Goal: Transaction & Acquisition: Purchase product/service

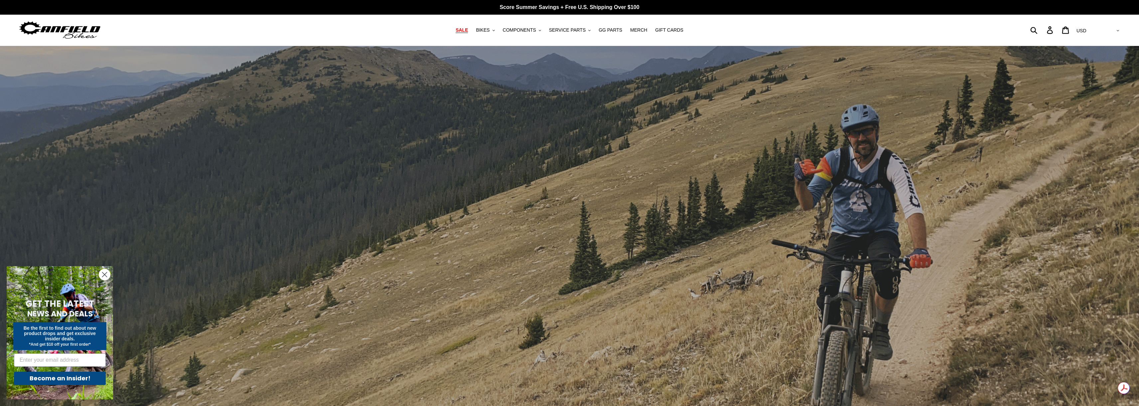
click at [463, 26] on link "SALE" at bounding box center [461, 30] width 19 height 9
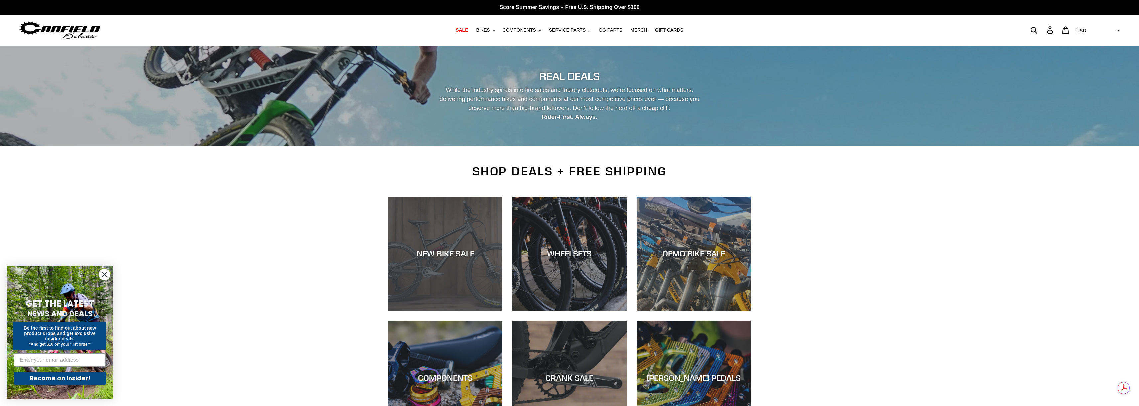
click at [431, 250] on div "NEW BIKE SALE" at bounding box center [446, 254] width 114 height 10
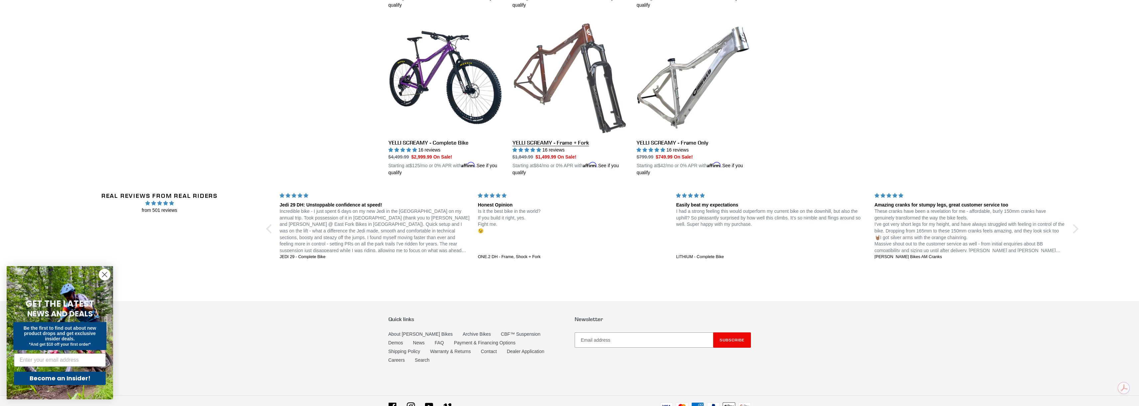
scroll to position [1176, 0]
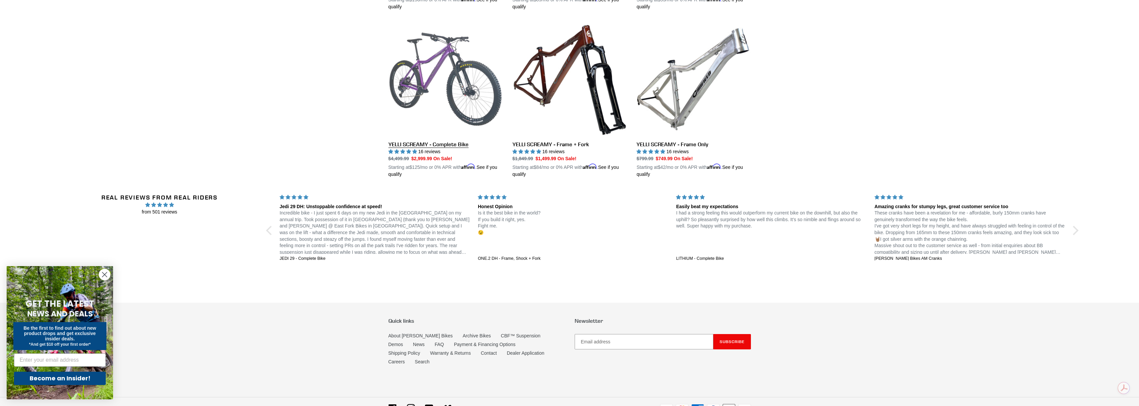
click at [460, 62] on link "YELLI SCREAMY - Complete Bike" at bounding box center [446, 100] width 114 height 156
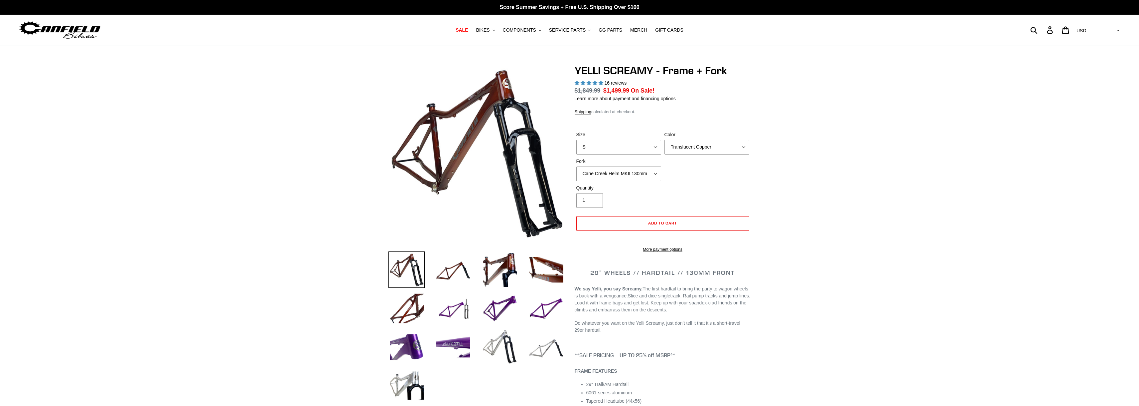
select select "highest-rating"
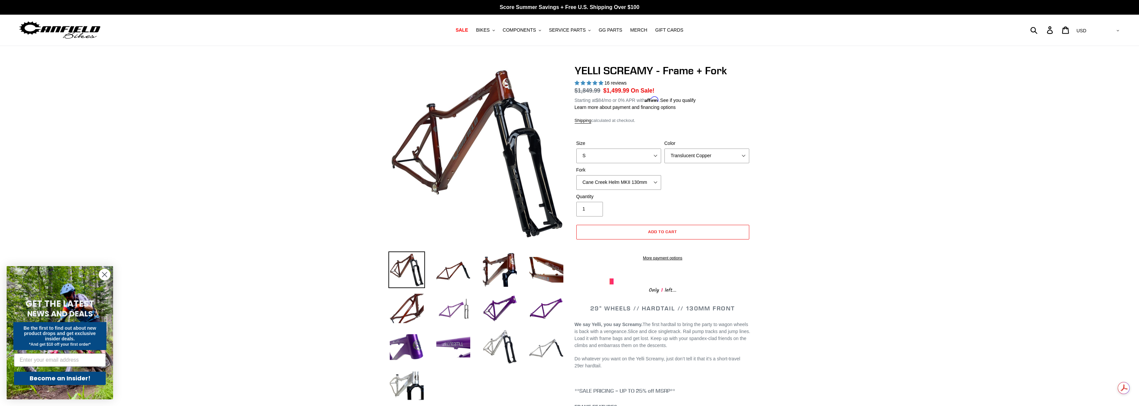
click at [448, 308] on img at bounding box center [453, 308] width 37 height 37
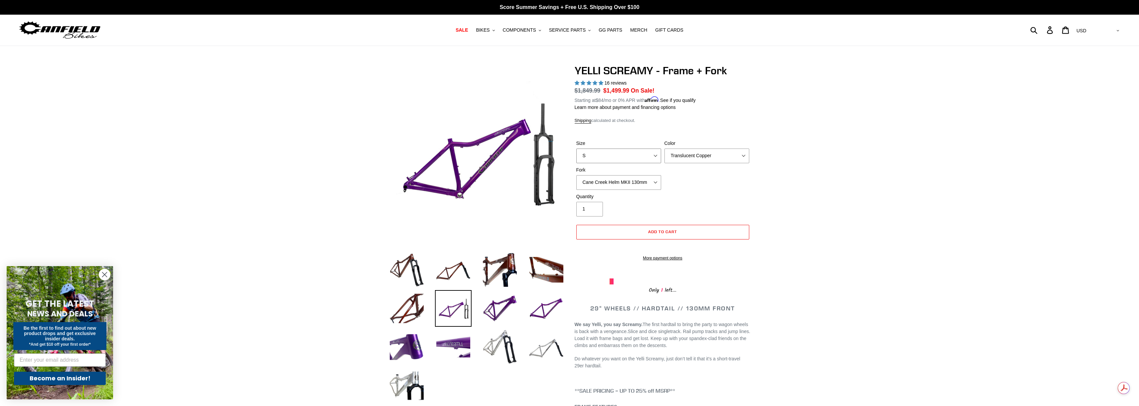
click at [650, 156] on select "S M L XL" at bounding box center [619, 155] width 85 height 15
select select "M"
click at [577, 148] on select "S M L XL" at bounding box center [619, 155] width 85 height 15
click at [679, 158] on select "Translucent Copper Purple Haze Raw" at bounding box center [707, 155] width 85 height 15
click at [665, 148] on select "Translucent Copper Purple Haze Raw" at bounding box center [707, 155] width 85 height 15
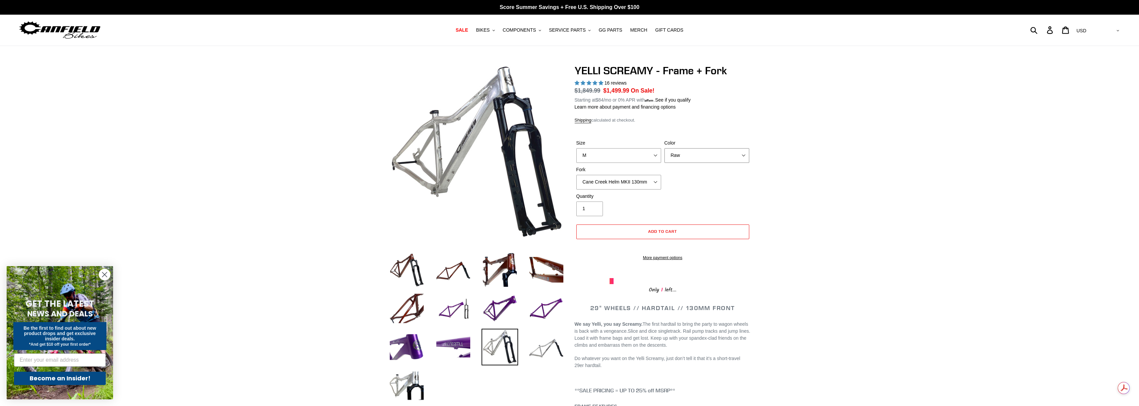
click at [689, 152] on select "Translucent Copper Purple Haze Raw" at bounding box center [707, 155] width 85 height 15
click at [665, 148] on select "Translucent Copper Purple Haze Raw" at bounding box center [707, 155] width 85 height 15
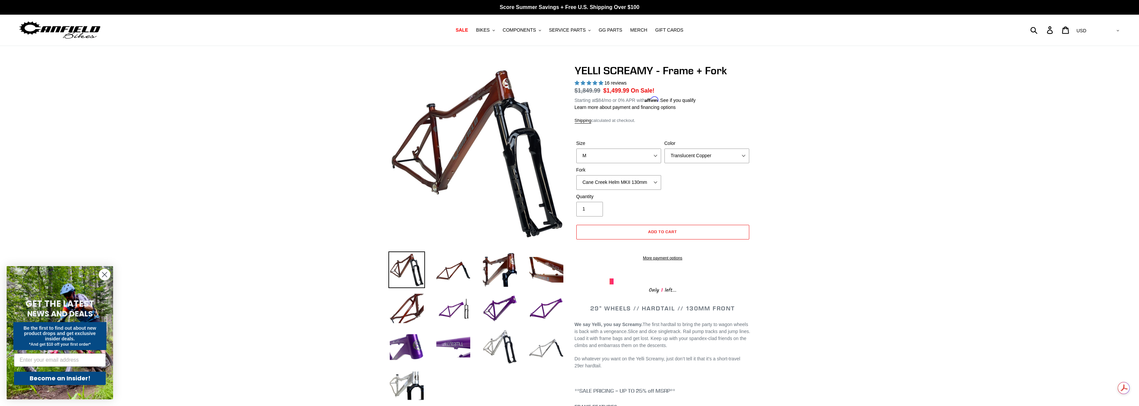
click at [692, 147] on div "Color Translucent Copper Purple Haze Raw" at bounding box center [707, 151] width 88 height 23
click at [692, 151] on select "Translucent Copper Purple Haze Raw" at bounding box center [707, 155] width 85 height 15
select select "Purple Haze"
click at [665, 148] on select "Translucent Copper Purple Haze Raw" at bounding box center [707, 155] width 85 height 15
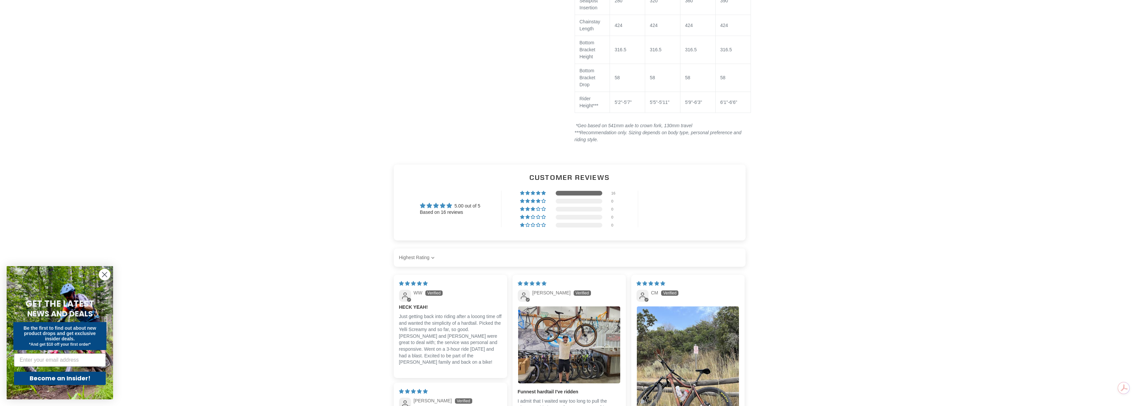
scroll to position [923, 0]
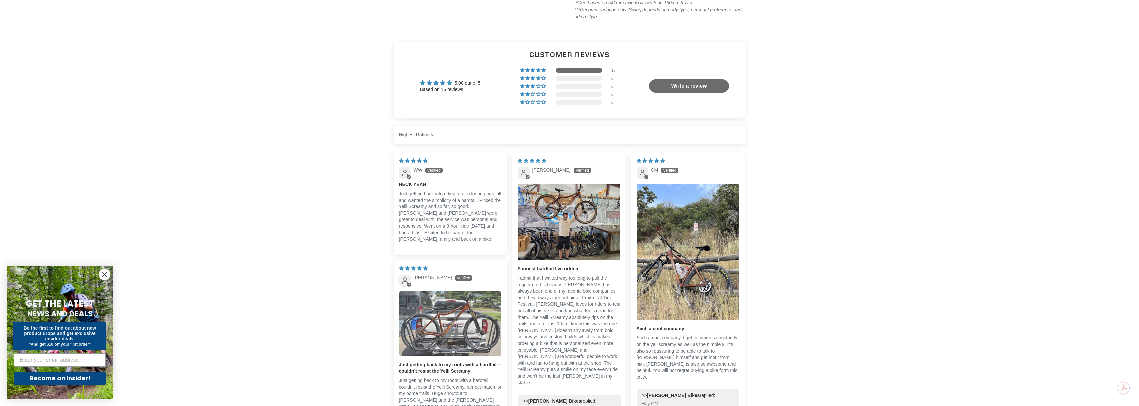
click at [457, 337] on img "Link to user picture 1" at bounding box center [451, 323] width 102 height 65
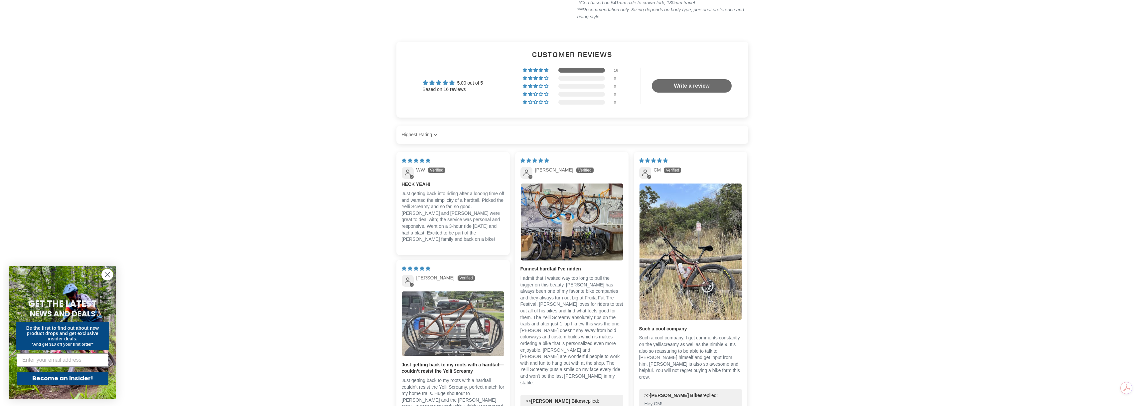
scroll to position [0, 0]
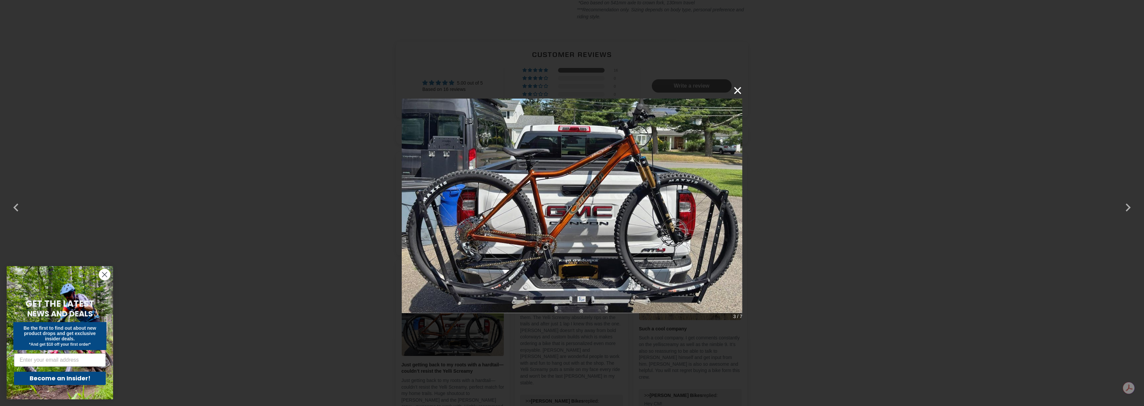
click at [735, 94] on button "×" at bounding box center [735, 91] width 16 height 16
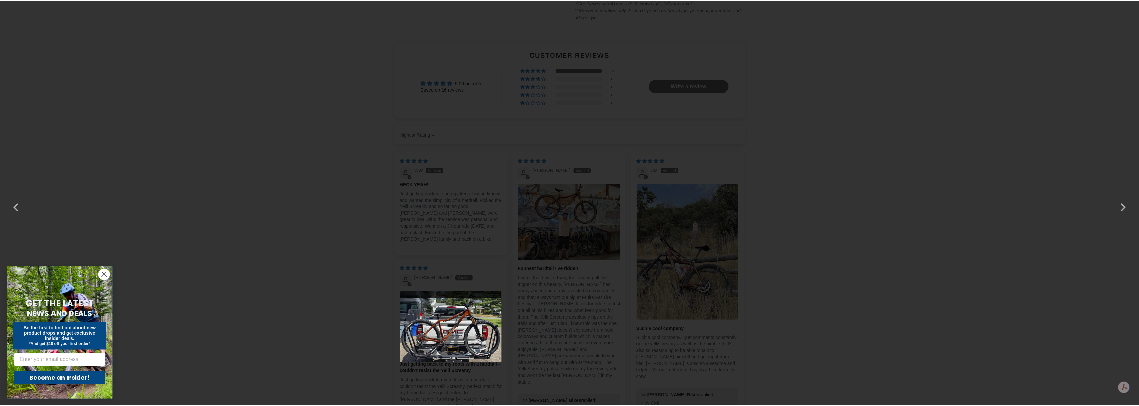
scroll to position [923, 0]
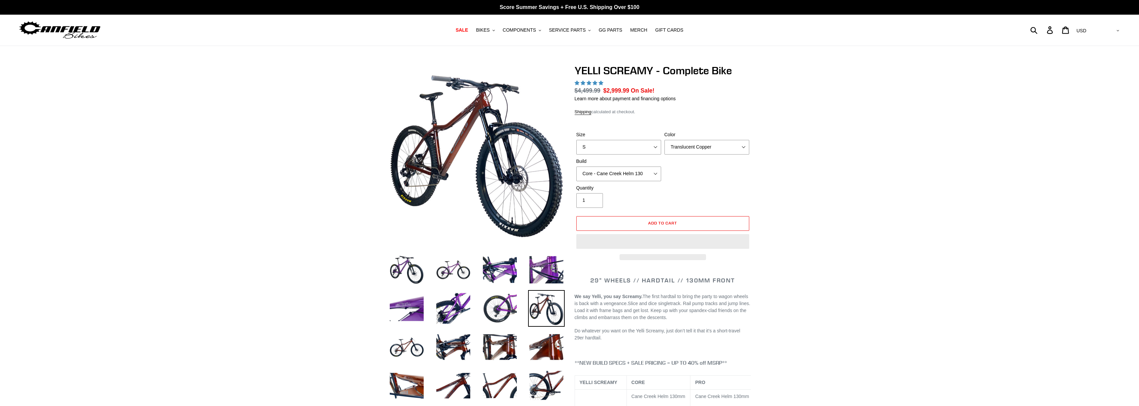
select select "highest-rating"
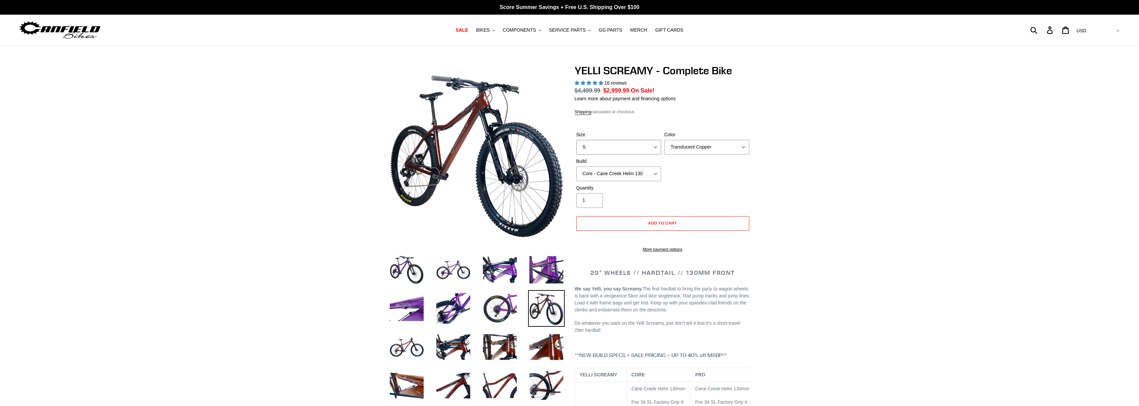
click at [639, 143] on select "S M L XL" at bounding box center [619, 147] width 85 height 15
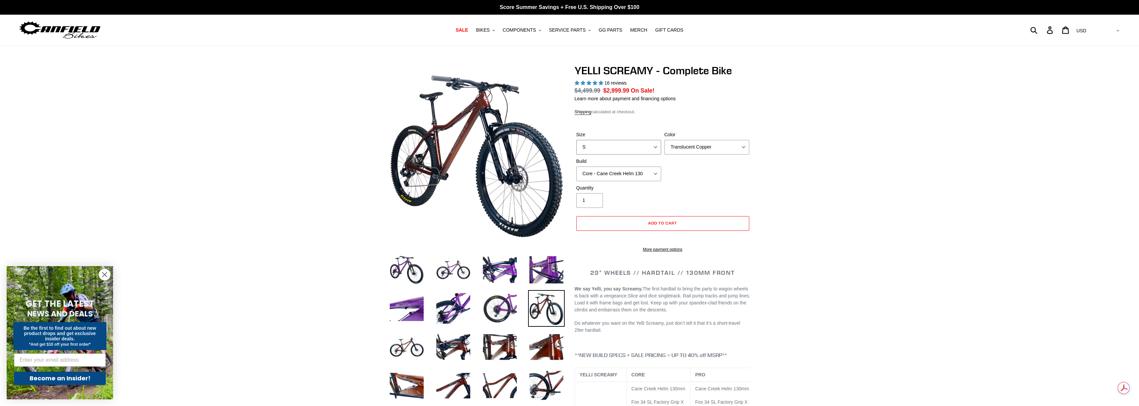
select select "M"
click at [577, 140] on select "S M L XL" at bounding box center [619, 147] width 85 height 15
click at [684, 149] on select "Translucent Copper Purple Haze Raw" at bounding box center [707, 147] width 85 height 15
select select "Purple Haze"
click at [665, 140] on select "Translucent Copper Purple Haze Raw" at bounding box center [707, 147] width 85 height 15
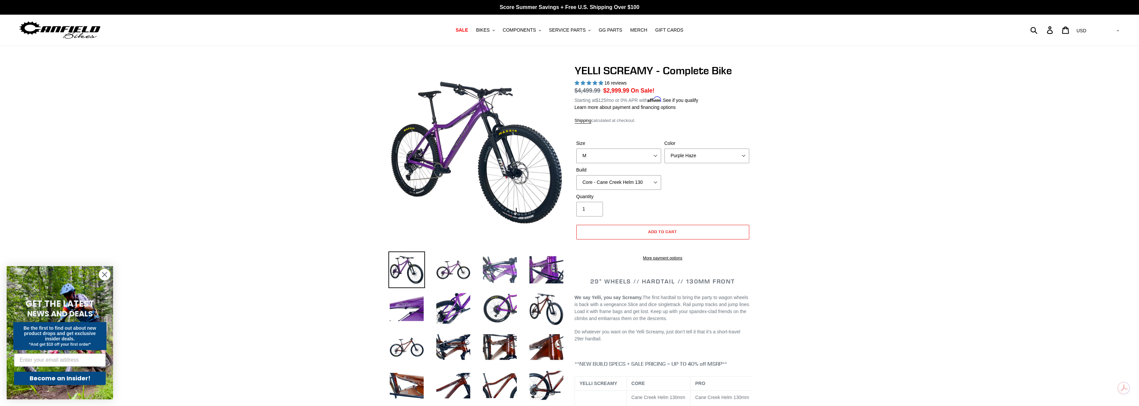
click at [497, 269] on img at bounding box center [500, 269] width 37 height 37
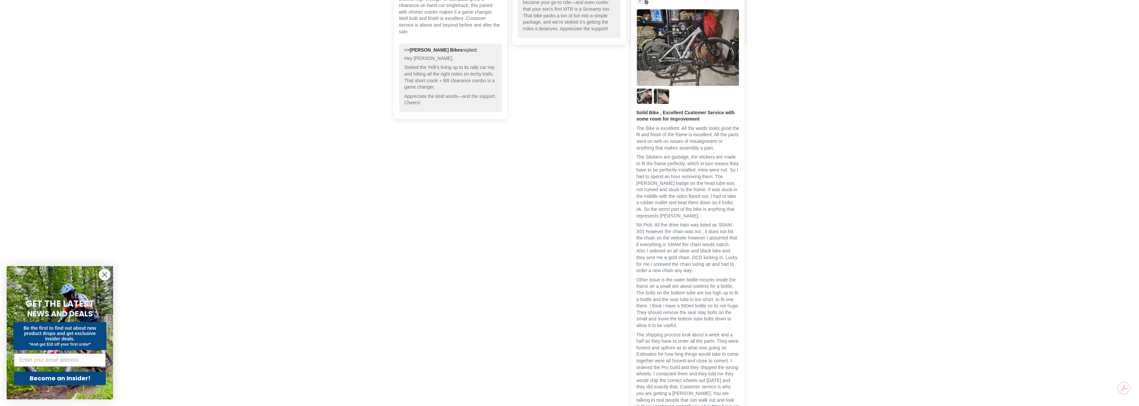
scroll to position [1527, 0]
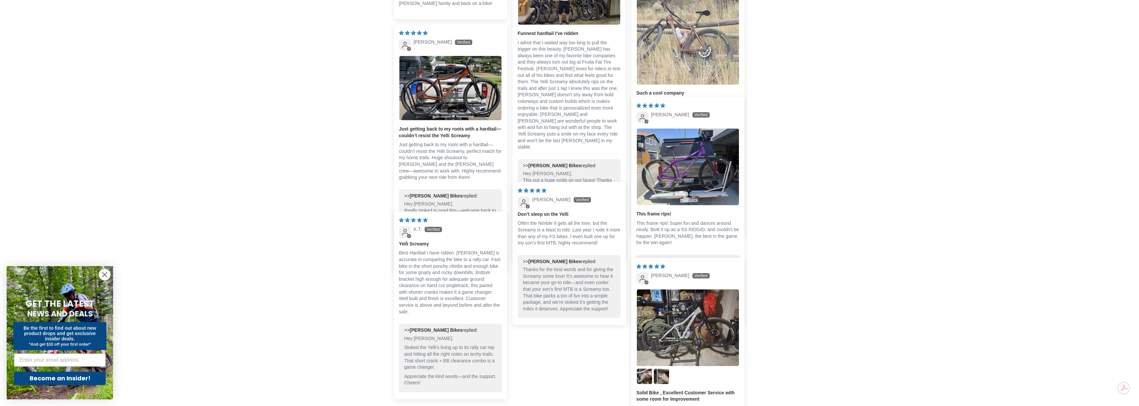
click at [704, 57] on img "Link to user picture 1" at bounding box center [688, 16] width 102 height 136
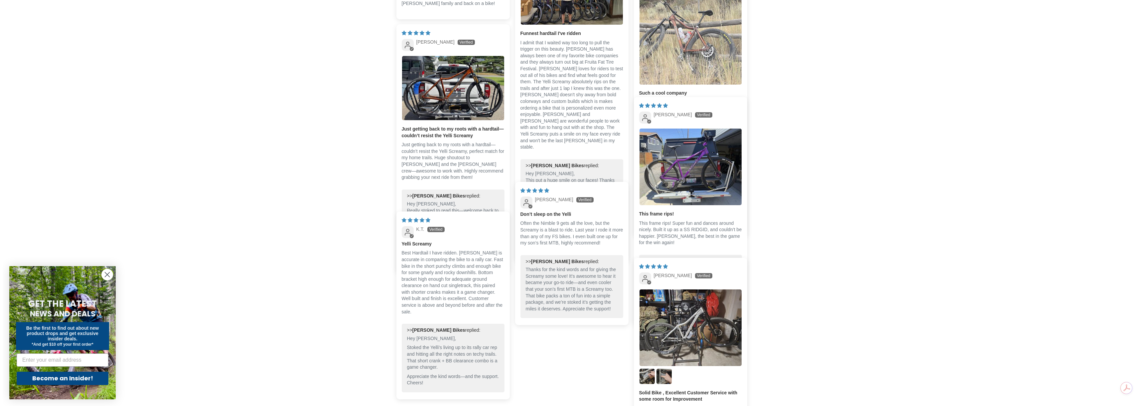
scroll to position [0, 0]
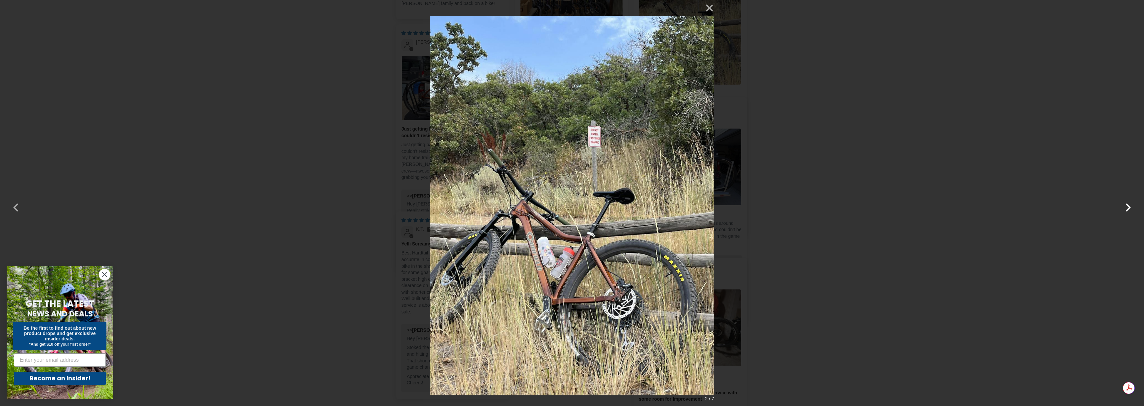
click at [1132, 211] on button "button" at bounding box center [1129, 203] width 16 height 16
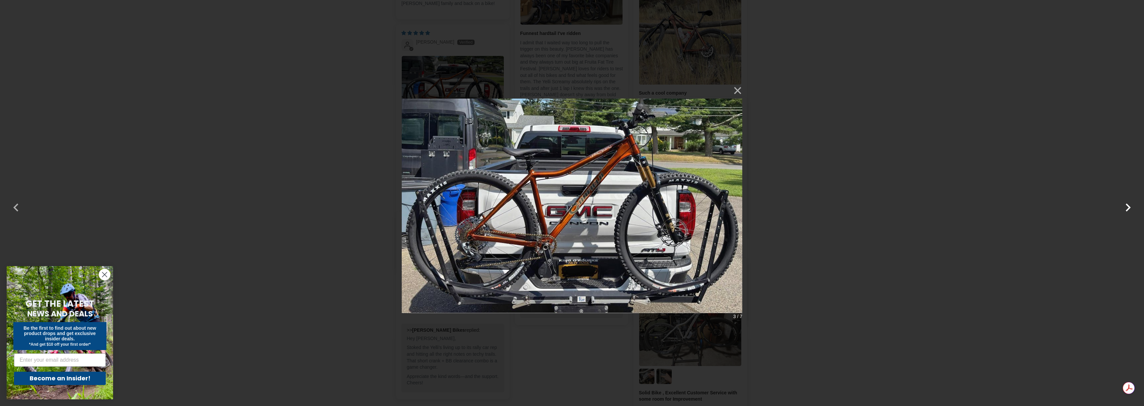
click at [1132, 211] on button "button" at bounding box center [1129, 203] width 16 height 16
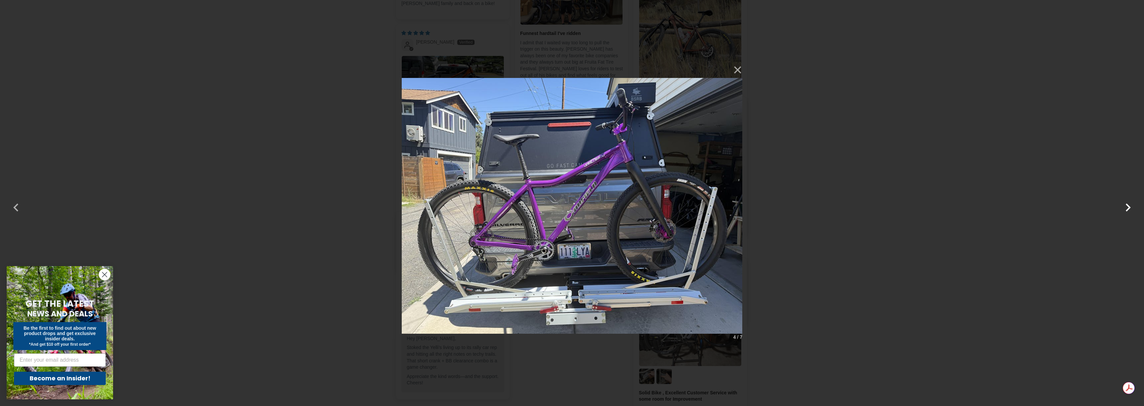
click at [1132, 211] on button "button" at bounding box center [1129, 203] width 16 height 16
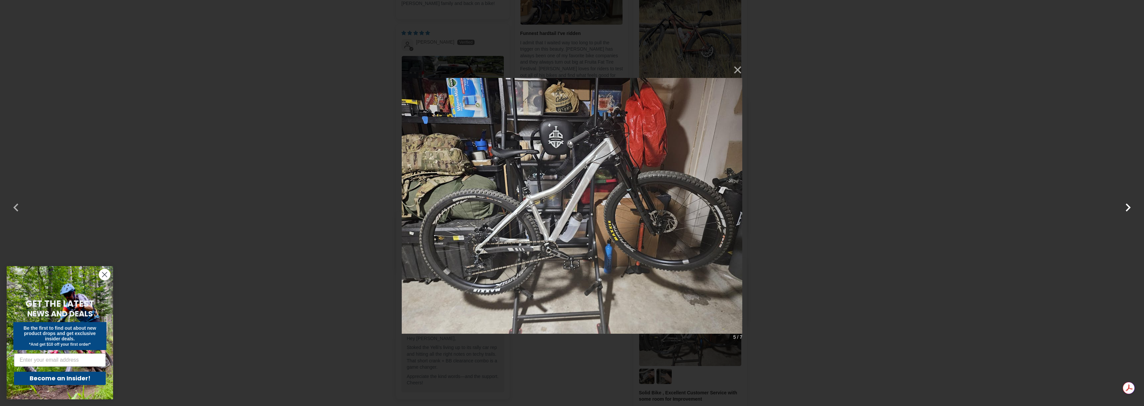
click at [1132, 211] on button "button" at bounding box center [1129, 203] width 16 height 16
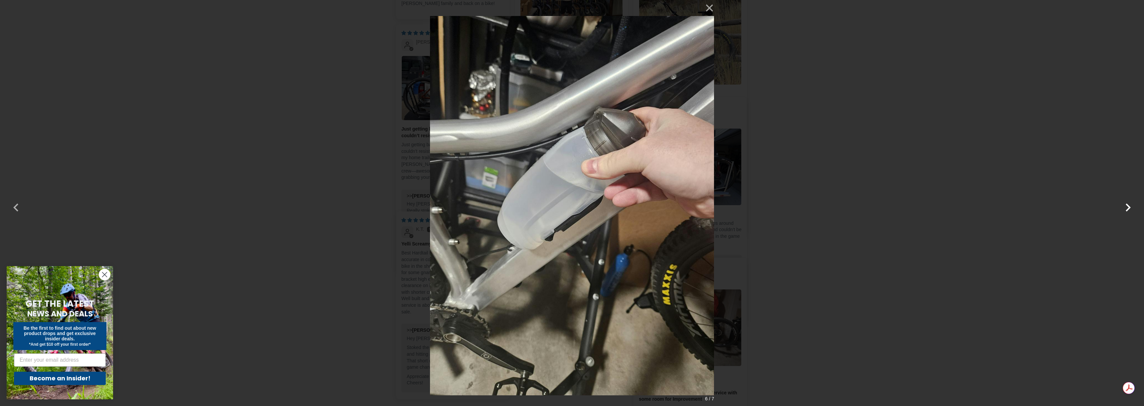
click at [1132, 211] on button "button" at bounding box center [1129, 203] width 16 height 16
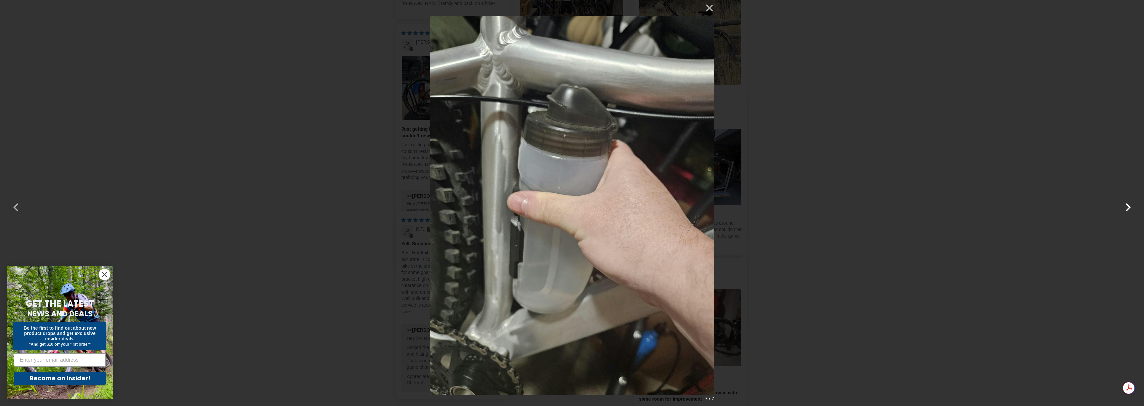
click at [1132, 211] on button "button" at bounding box center [1129, 203] width 16 height 16
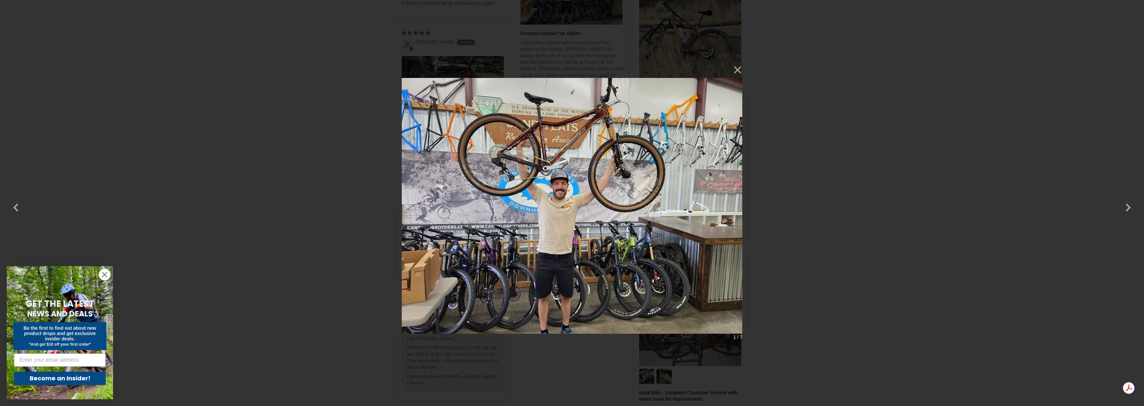
click at [279, 26] on div "× 1 / 7 Loading..." at bounding box center [572, 203] width 1144 height 406
